Goal: Find specific page/section: Find specific page/section

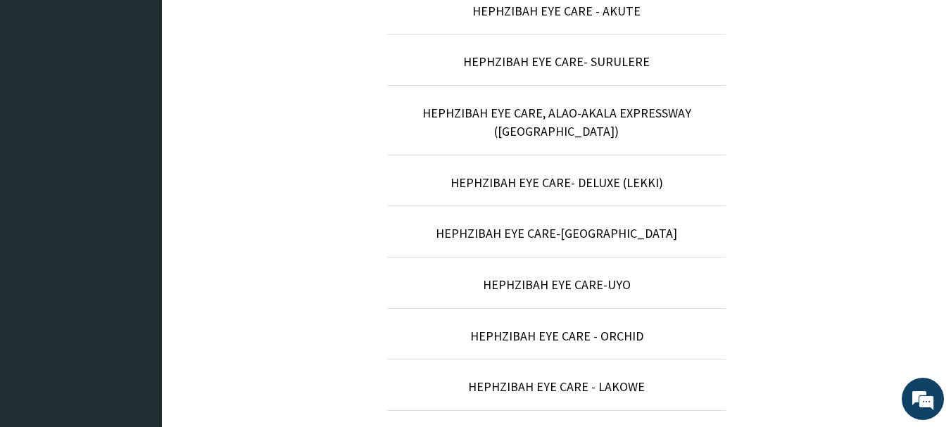
scroll to position [589, 0]
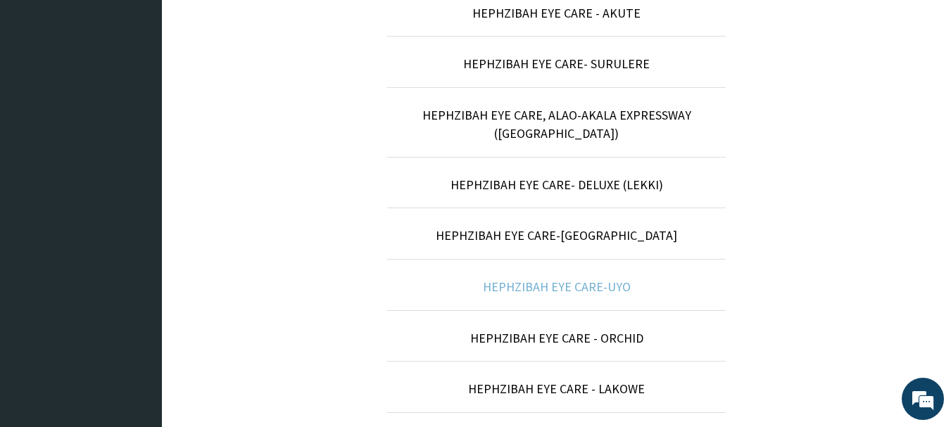
click at [596, 279] on link "HEPHZIBAH EYE CARE-UYO" at bounding box center [557, 287] width 148 height 16
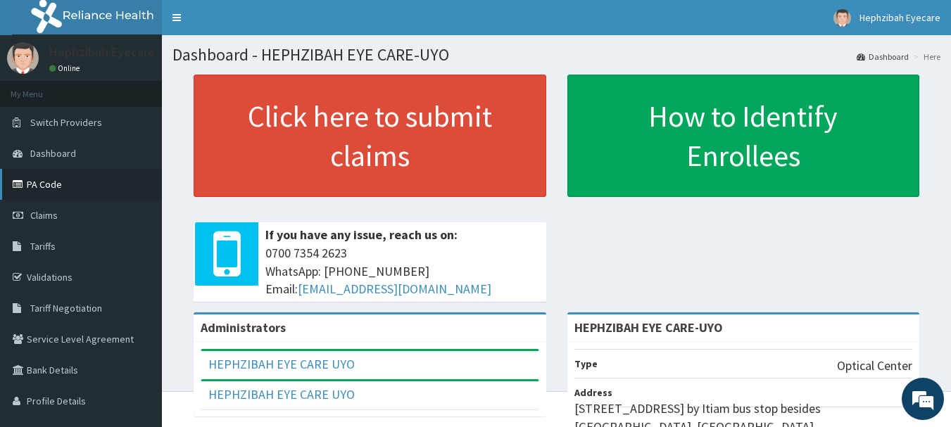
click at [70, 194] on link "PA Code" at bounding box center [81, 184] width 162 height 31
